Goal: Task Accomplishment & Management: Complete application form

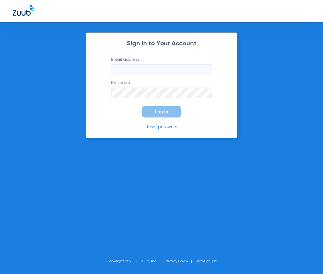
click at [142, 72] on input "Email address" at bounding box center [161, 69] width 101 height 11
click at [141, 72] on input "Email address" at bounding box center [161, 69] width 101 height 11
type input "C"
type input "c"
type input "[EMAIL_ADDRESS][DOMAIN_NAME]"
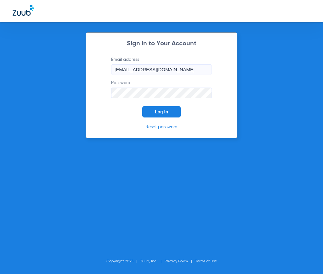
click at [151, 107] on button "Log In" at bounding box center [161, 111] width 38 height 11
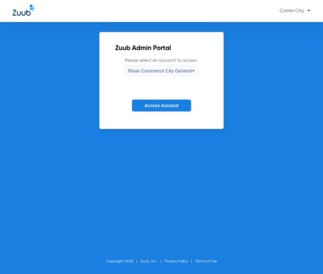
click at [151, 107] on span "Access Account" at bounding box center [162, 105] width 34 height 5
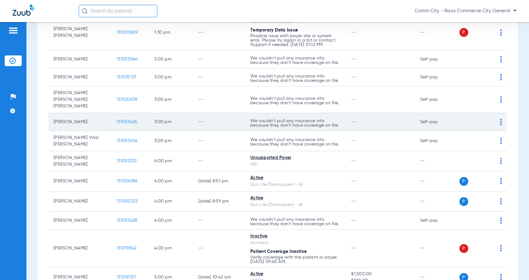
scroll to position [378, 0]
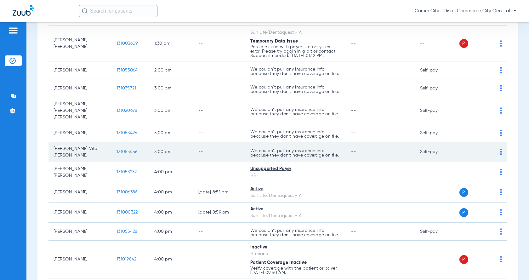
click at [124, 150] on span "131053456" at bounding box center [127, 152] width 21 height 4
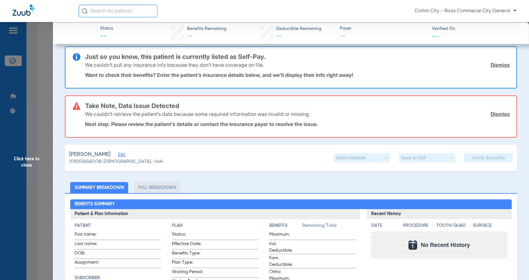
scroll to position [0, 0]
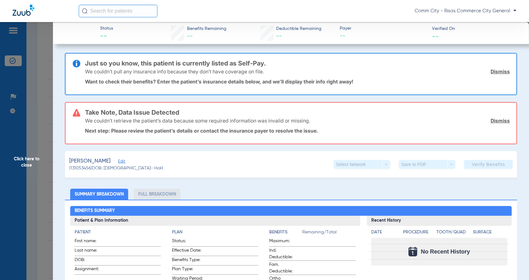
click at [124, 164] on span "Edit" at bounding box center [121, 162] width 6 height 6
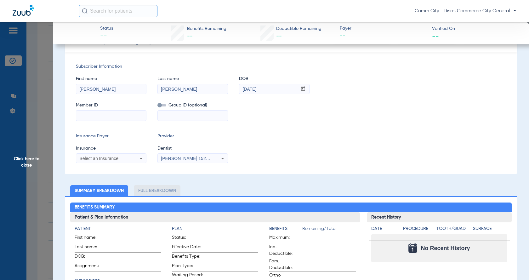
scroll to position [126, 0]
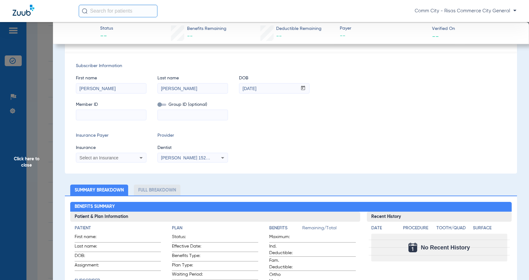
click at [116, 117] on input at bounding box center [111, 115] width 70 height 10
type input "933869129"
click at [175, 113] on input at bounding box center [193, 115] width 70 height 10
click at [166, 105] on span at bounding box center [162, 105] width 9 height 2
click at [158, 106] on input "checkbox" at bounding box center [158, 106] width 0 height 0
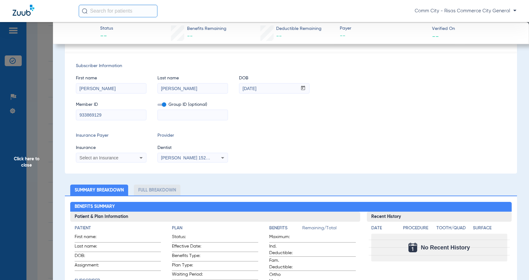
click at [160, 105] on span at bounding box center [162, 105] width 9 height 2
click at [158, 106] on input "checkbox" at bounding box center [158, 106] width 0 height 0
click at [95, 160] on div "Select an Insurance" at bounding box center [111, 158] width 70 height 8
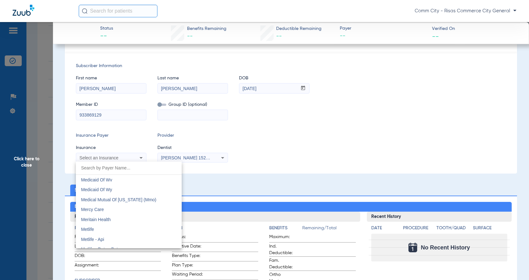
scroll to position [3088, 0]
click at [97, 227] on mat-option "Metlife" at bounding box center [129, 228] width 106 height 10
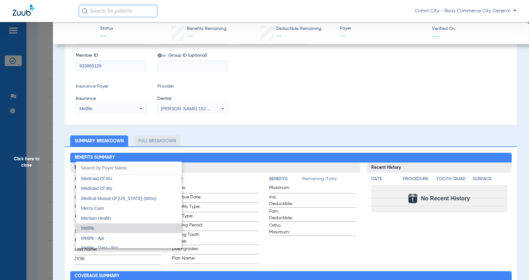
scroll to position [77, 0]
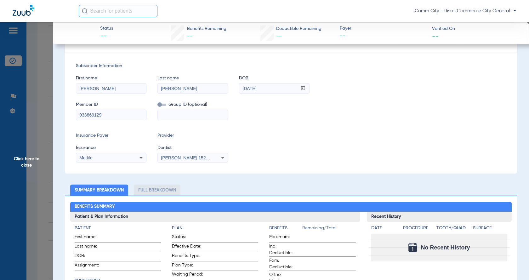
click at [178, 158] on span "[PERSON_NAME] 1528775293" at bounding box center [192, 157] width 62 height 5
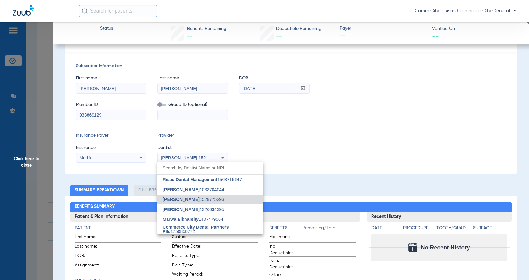
click at [178, 158] on div at bounding box center [264, 140] width 529 height 280
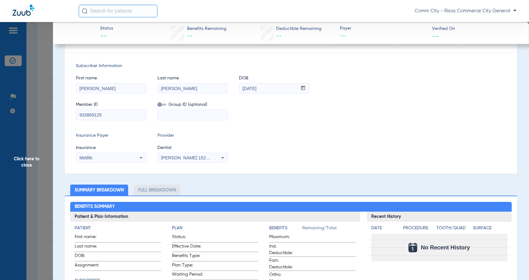
click at [222, 156] on icon at bounding box center [223, 158] width 8 height 8
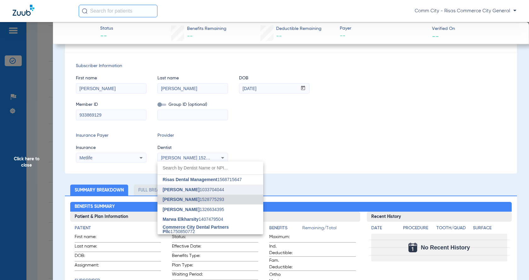
click at [186, 190] on span "[PERSON_NAME]" at bounding box center [181, 189] width 37 height 5
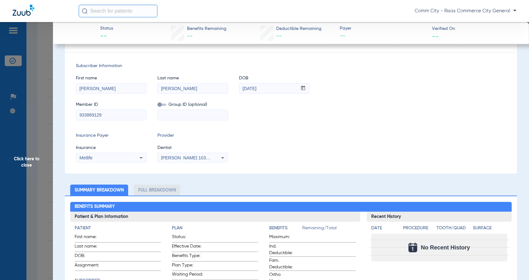
click at [247, 169] on div "Subscriber Information First name [PERSON_NAME] Last name [PERSON_NAME] DOB mm …" at bounding box center [291, 113] width 452 height 122
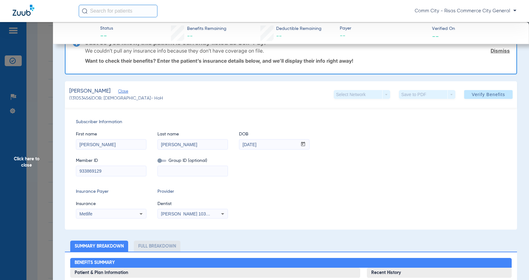
scroll to position [0, 0]
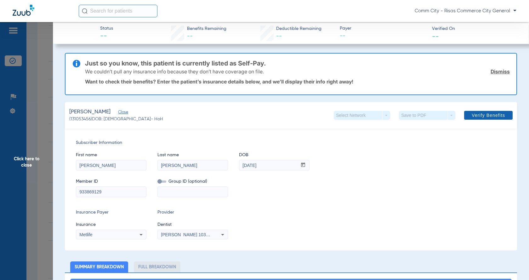
click at [323, 114] on span "Verify Benefits" at bounding box center [488, 115] width 33 height 5
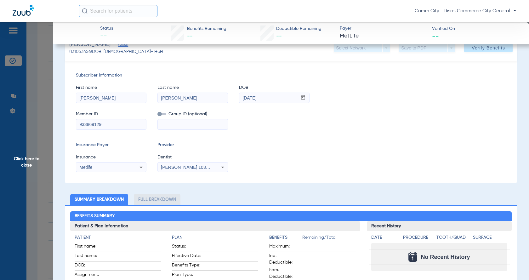
scroll to position [127, 0]
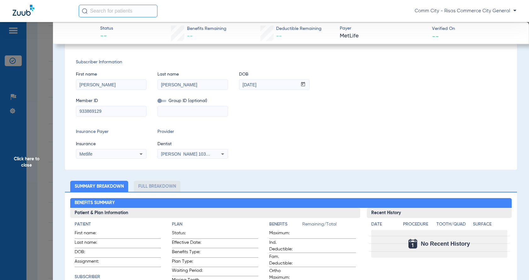
click at [142, 157] on icon at bounding box center [141, 154] width 8 height 8
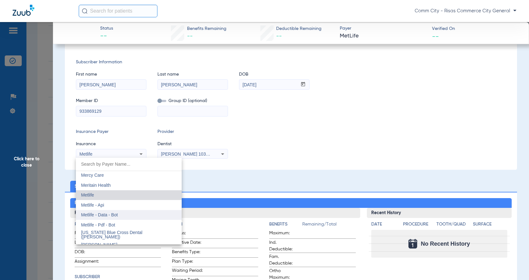
scroll to position [3136, 0]
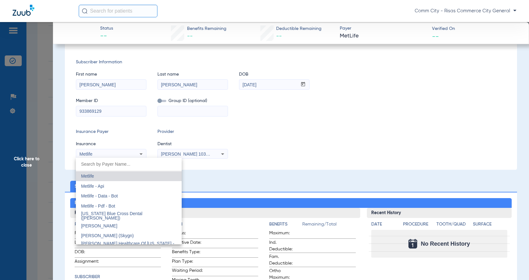
click at [261, 138] on div at bounding box center [264, 140] width 529 height 280
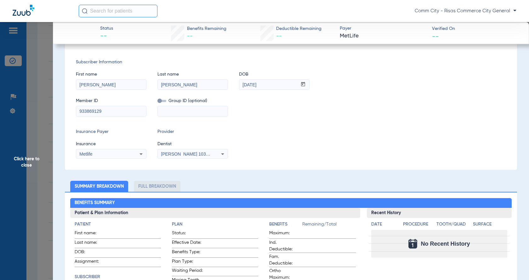
click at [140, 153] on icon at bounding box center [141, 154] width 8 height 8
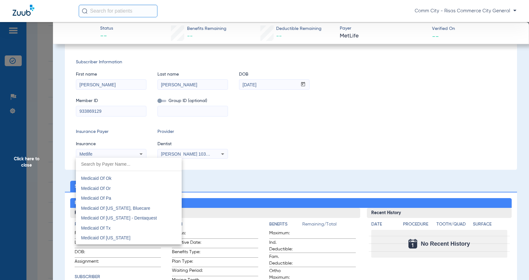
scroll to position [2947, 0]
click at [323, 131] on div at bounding box center [264, 140] width 529 height 280
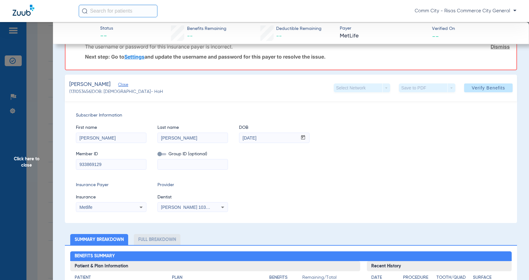
scroll to position [95, 0]
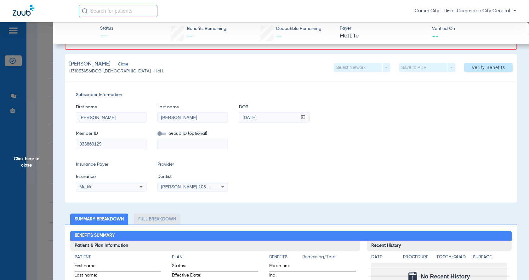
click at [140, 190] on icon at bounding box center [141, 187] width 8 height 8
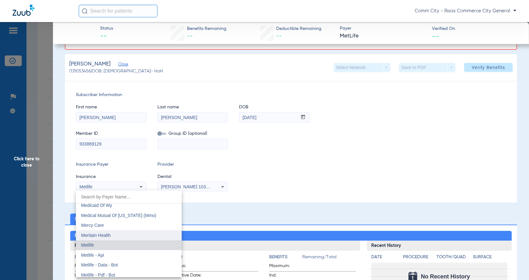
scroll to position [3104, 0]
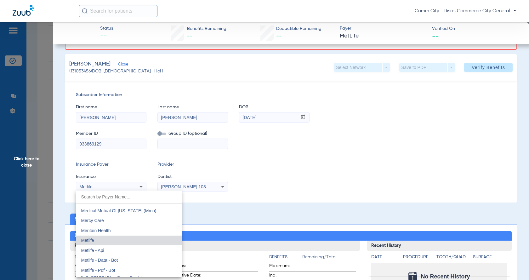
click at [103, 249] on span "Metlife - Api" at bounding box center [92, 250] width 23 height 5
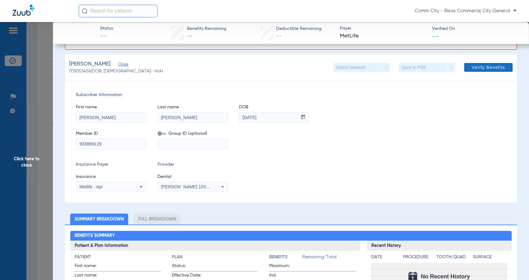
click at [323, 65] on span "Verify Benefits" at bounding box center [488, 67] width 33 height 5
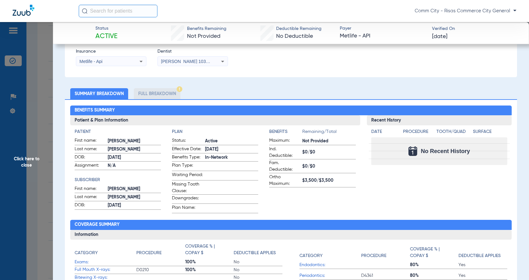
scroll to position [171, 0]
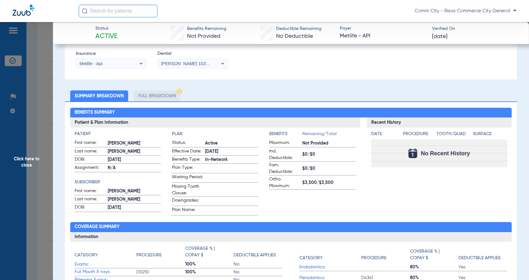
click at [167, 95] on li "Full Breakdown" at bounding box center [157, 95] width 47 height 11
click at [172, 95] on li "Full Breakdown" at bounding box center [157, 95] width 47 height 11
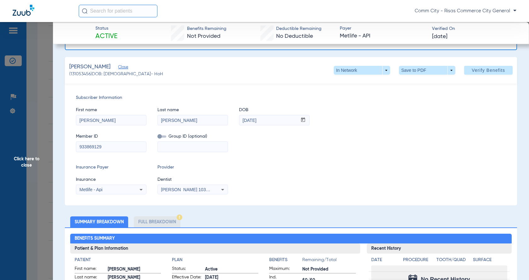
scroll to position [0, 0]
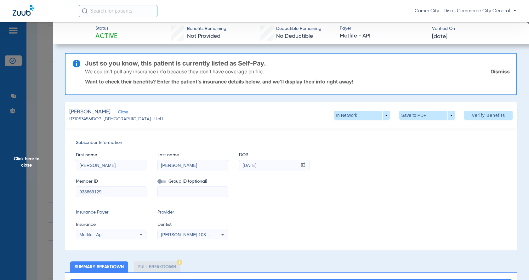
click at [97, 125] on div "[PERSON_NAME] (131053456) DOB: [DEMOGRAPHIC_DATA] - HoH In Network arrow_drop_d…" at bounding box center [291, 115] width 452 height 26
click at [237, 208] on div "Subscriber Information First name [PERSON_NAME] Last name [PERSON_NAME] DOB mm …" at bounding box center [291, 190] width 452 height 122
click at [189, 194] on input at bounding box center [193, 192] width 70 height 10
type input "0300230"
click at [323, 113] on span "Verify Benefits" at bounding box center [488, 115] width 33 height 5
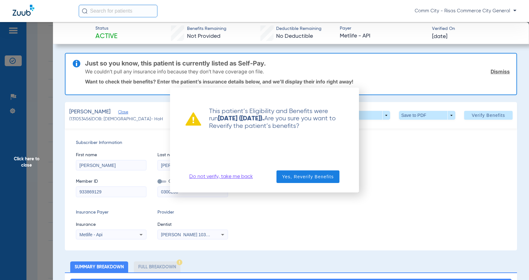
click at [223, 178] on link "Do not verify, take me back" at bounding box center [221, 177] width 64 height 6
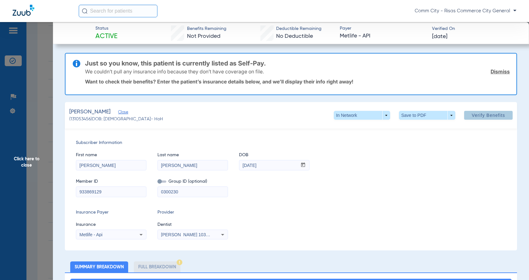
click at [323, 72] on link "Dismiss" at bounding box center [500, 71] width 19 height 6
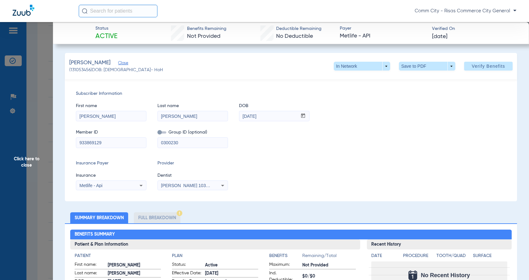
click at [25, 159] on span "Click here to close" at bounding box center [26, 162] width 53 height 280
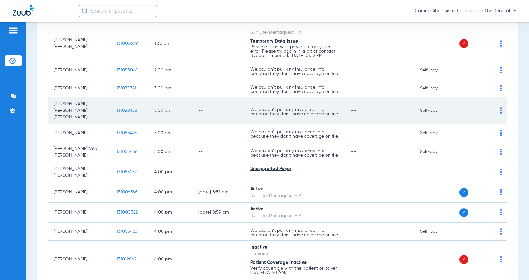
click at [88, 114] on td "[PERSON_NAME] [PERSON_NAME] [PERSON_NAME]" at bounding box center [80, 110] width 63 height 27
click at [323, 109] on div "P S" at bounding box center [480, 110] width 44 height 9
click at [323, 109] on img at bounding box center [501, 110] width 2 height 6
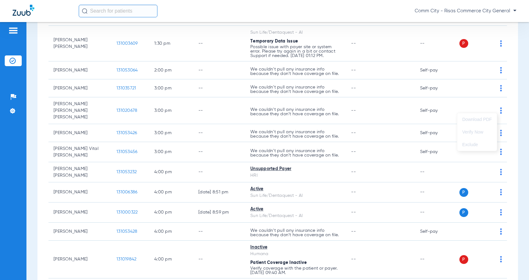
click at [72, 108] on div at bounding box center [264, 140] width 529 height 280
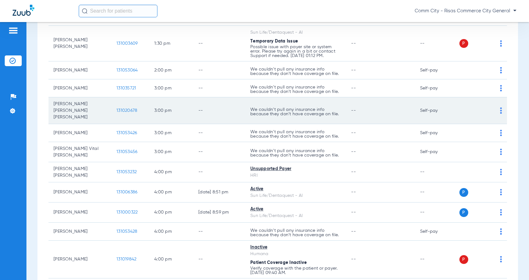
click at [132, 108] on span "131020678" at bounding box center [127, 110] width 21 height 4
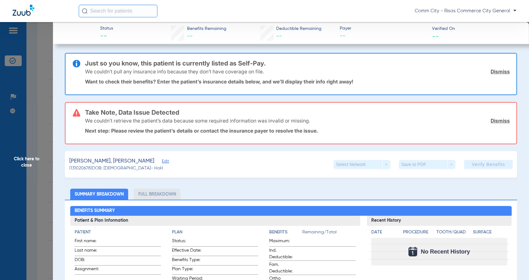
click at [323, 118] on link "Dismiss" at bounding box center [500, 121] width 19 height 6
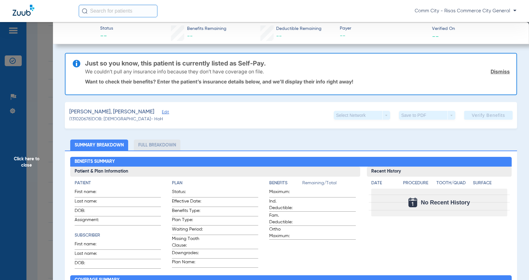
click at [323, 72] on link "Dismiss" at bounding box center [500, 71] width 19 height 6
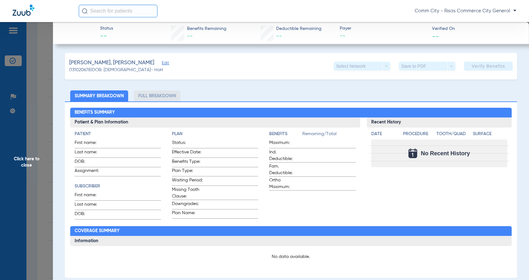
click at [162, 65] on span "Edit" at bounding box center [165, 64] width 6 height 6
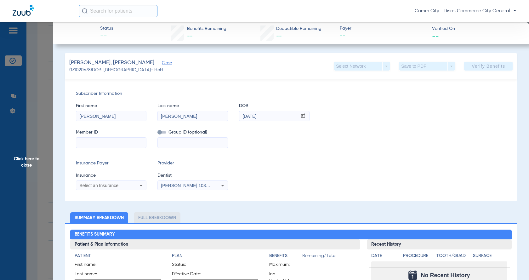
click at [93, 144] on input at bounding box center [111, 143] width 70 height 10
type input "60001490329"
click at [170, 141] on input at bounding box center [193, 143] width 70 height 10
type input "0308180252DA"
click at [138, 185] on icon at bounding box center [141, 186] width 8 height 8
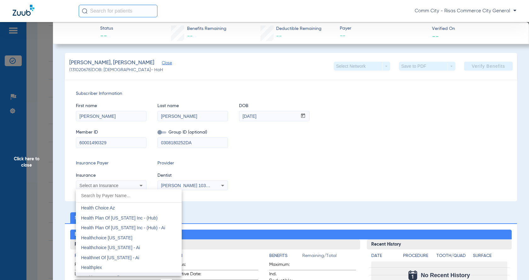
scroll to position [2174, 0]
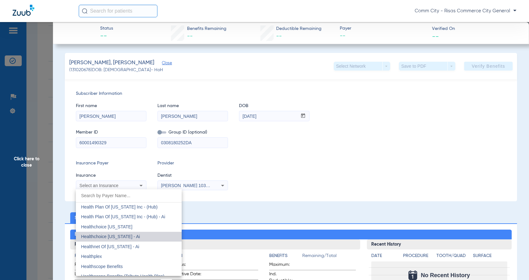
click at [163, 237] on mat-option "Healthchoice [US_STATE] - Ai" at bounding box center [129, 237] width 106 height 10
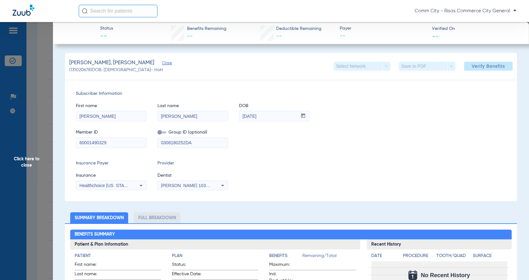
click at [143, 182] on icon at bounding box center [141, 186] width 8 height 8
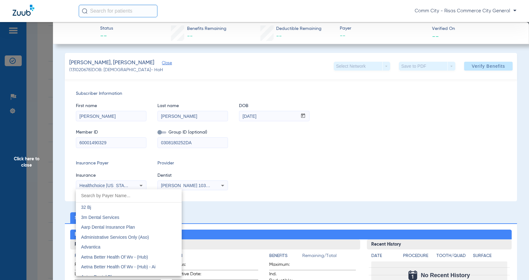
scroll to position [2140, 0]
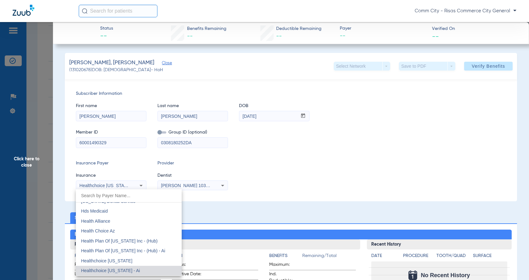
click at [112, 199] on input "dropdown search" at bounding box center [129, 195] width 106 height 13
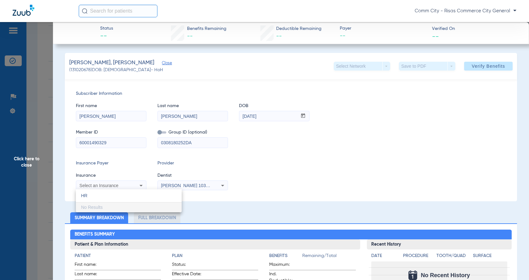
scroll to position [0, 0]
type input "H"
type input "DENTAL &"
click at [116, 209] on span "Pacificare Dental & Vision Plan" at bounding box center [111, 207] width 61 height 5
click at [135, 198] on div "Subscriber Information First name [PERSON_NAME] Last name [PERSON_NAME] DOB mm …" at bounding box center [291, 140] width 452 height 122
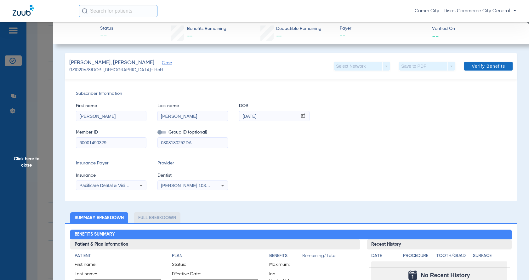
click at [323, 67] on span "Verify Benefits" at bounding box center [488, 66] width 33 height 5
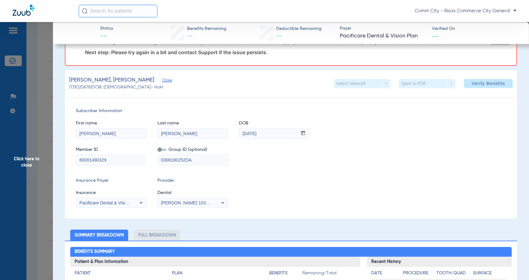
scroll to position [95, 0]
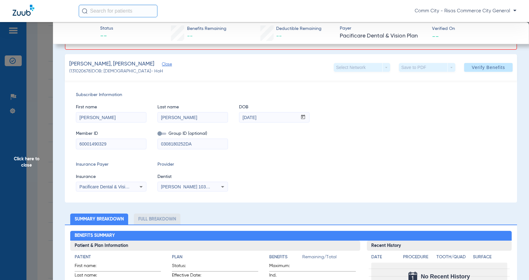
click at [127, 186] on span "Pacificare Dental & Vision Plan" at bounding box center [109, 186] width 61 height 5
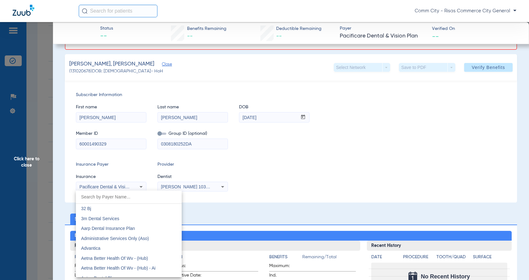
scroll to position [3261, 0]
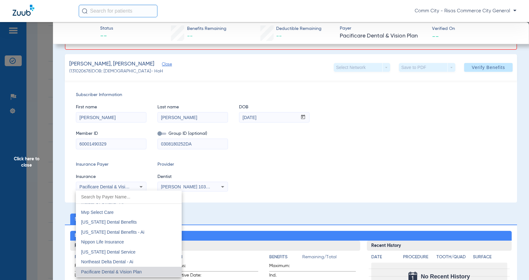
click at [118, 194] on input "dropdown search" at bounding box center [129, 197] width 106 height 13
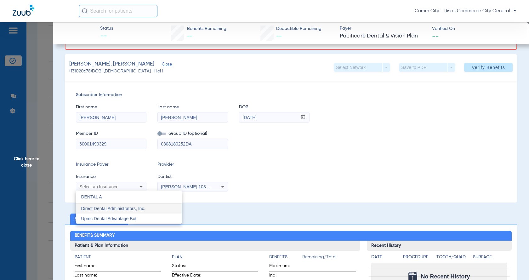
scroll to position [0, 0]
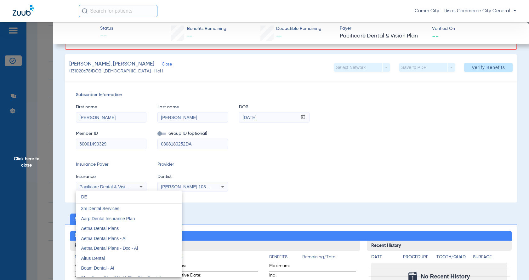
type input "D"
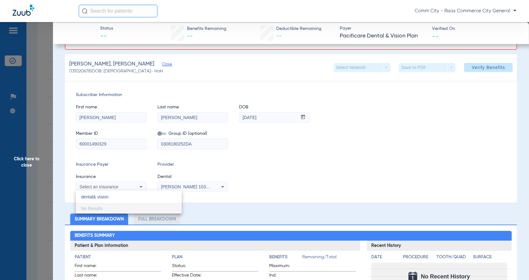
click at [95, 197] on input "dental& vision" at bounding box center [129, 197] width 106 height 13
drag, startPoint x: 93, startPoint y: 198, endPoint x: 98, endPoint y: 198, distance: 4.4
click at [94, 198] on input "dental& vision" at bounding box center [129, 197] width 106 height 13
click at [118, 198] on input "dental & vision" at bounding box center [129, 197] width 106 height 13
type input "dental & vision"
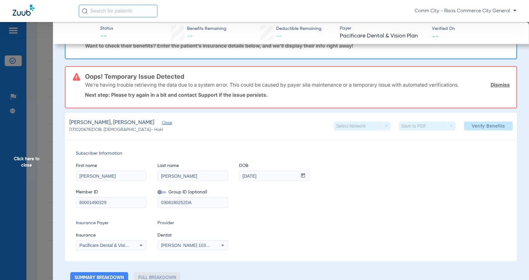
scroll to position [32, 0]
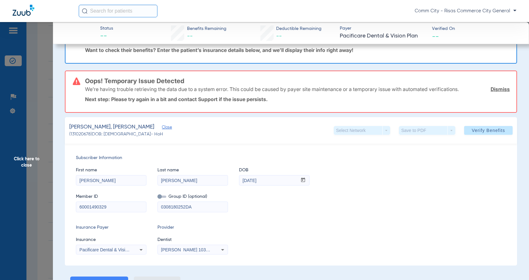
click at [19, 162] on span "Click here to close" at bounding box center [26, 162] width 53 height 280
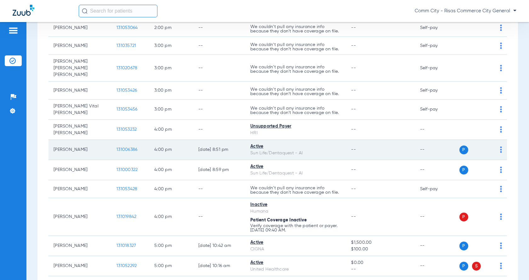
scroll to position [410, 0]
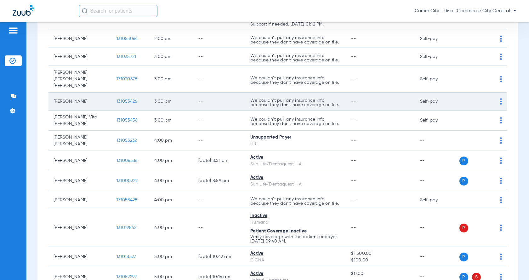
click at [127, 99] on span "131053426" at bounding box center [127, 101] width 20 height 4
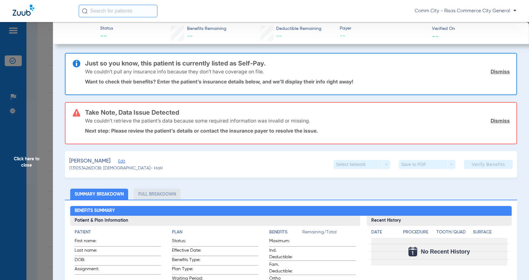
scroll to position [32, 0]
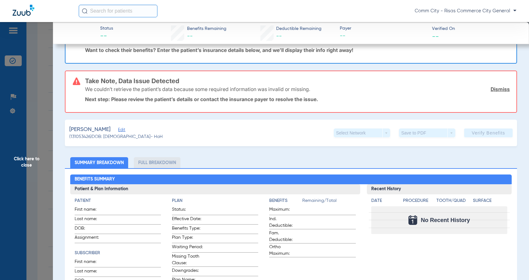
click at [323, 88] on link "Dismiss" at bounding box center [500, 89] width 19 height 6
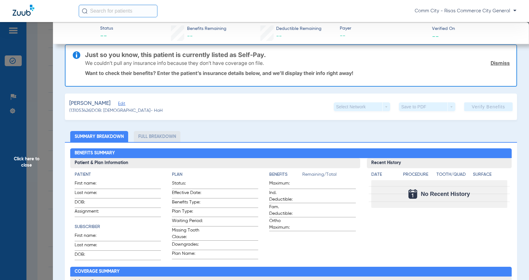
scroll to position [0, 0]
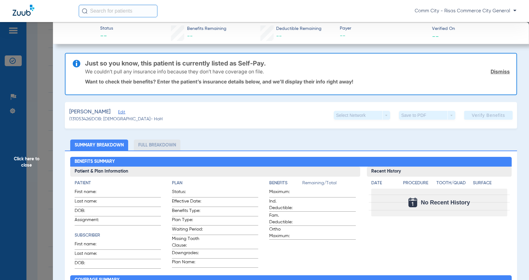
click at [323, 72] on link "Dismiss" at bounding box center [500, 71] width 19 height 6
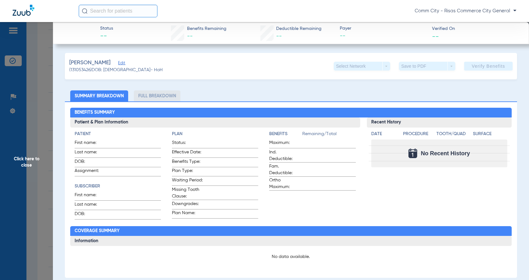
click at [124, 64] on div "[PERSON_NAME] Edit" at bounding box center [116, 63] width 94 height 8
click at [122, 64] on span "Edit" at bounding box center [121, 64] width 6 height 6
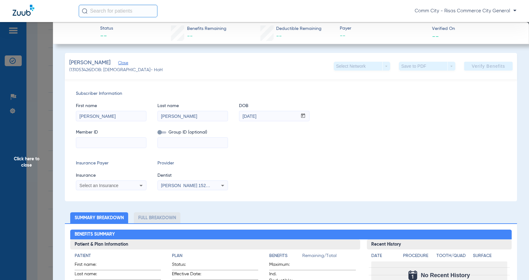
click at [102, 144] on input at bounding box center [111, 143] width 70 height 10
click at [108, 185] on span "Select an Insurance" at bounding box center [98, 185] width 39 height 5
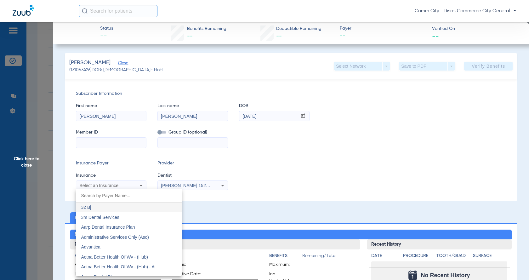
click at [107, 195] on input "dropdown search" at bounding box center [129, 195] width 106 height 13
type input "d"
type input "DELTA DENTAL"
click at [257, 171] on div at bounding box center [264, 140] width 529 height 280
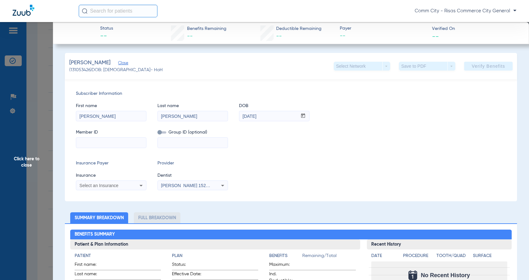
click at [141, 186] on icon at bounding box center [141, 186] width 8 height 8
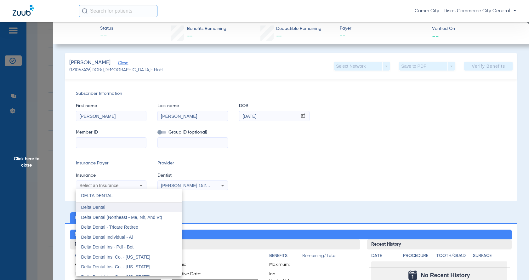
type input "DELTA DENTAL"
click at [104, 208] on span "Delta Dental" at bounding box center [93, 207] width 24 height 5
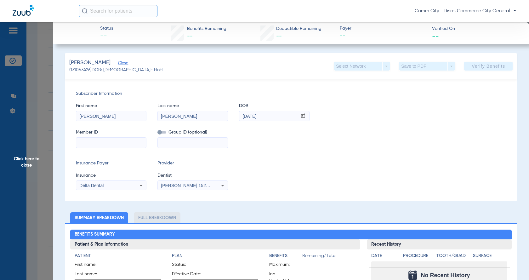
click at [113, 143] on input at bounding box center [111, 143] width 70 height 10
type input "521310562"
click at [323, 66] on span "Verify Benefits" at bounding box center [488, 66] width 33 height 5
